Goal: Task Accomplishment & Management: Manage account settings

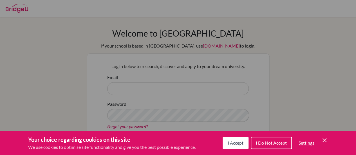
click at [327, 139] on icon "Cookie Control Close Icon" at bounding box center [324, 140] width 7 height 7
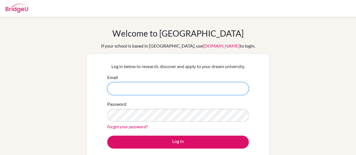
click at [221, 88] on input "Email" at bounding box center [178, 88] width 142 height 13
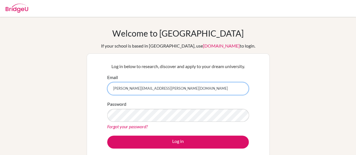
scroll to position [18, 0]
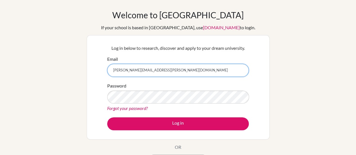
type input "[PERSON_NAME][EMAIL_ADDRESS][PERSON_NAME][DOMAIN_NAME]"
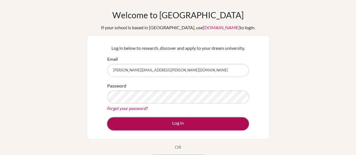
click at [157, 123] on button "Log in" at bounding box center [178, 123] width 142 height 13
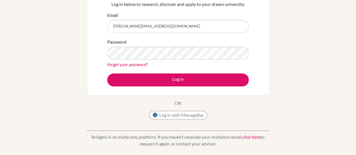
scroll to position [62, 0]
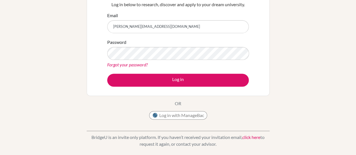
click at [141, 65] on link "Forgot your password?" at bounding box center [127, 64] width 41 height 5
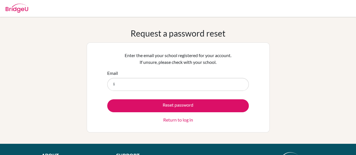
type input "[PERSON_NAME][EMAIL_ADDRESS][PERSON_NAME][DOMAIN_NAME]"
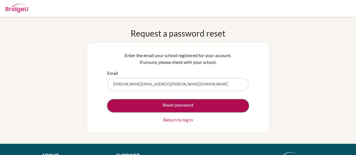
click at [168, 102] on button "Reset password" at bounding box center [178, 105] width 142 height 13
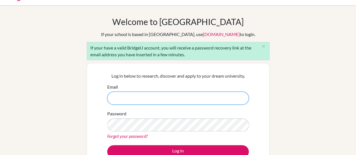
scroll to position [10, 0]
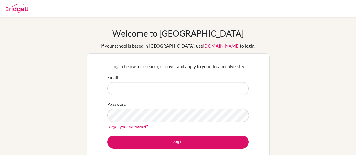
scroll to position [19, 0]
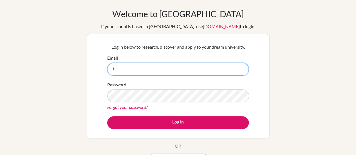
type input "[PERSON_NAME][EMAIL_ADDRESS][PERSON_NAME][DOMAIN_NAME]"
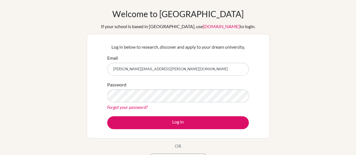
click at [136, 108] on link "Forgot your password?" at bounding box center [127, 107] width 41 height 5
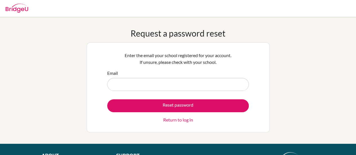
click at [175, 90] on input "Email" at bounding box center [178, 84] width 142 height 13
type input "[PERSON_NAME][EMAIL_ADDRESS][PERSON_NAME][DOMAIN_NAME]"
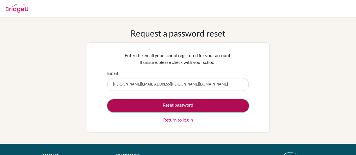
click at [170, 105] on button "Reset password" at bounding box center [178, 105] width 142 height 13
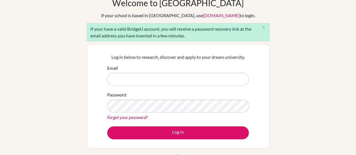
scroll to position [32, 0]
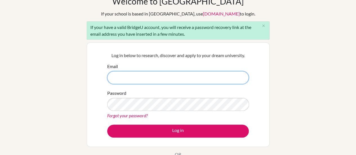
click at [144, 78] on input "Email" at bounding box center [178, 77] width 142 height 13
type input "[PERSON_NAME][EMAIL_ADDRESS][PERSON_NAME][DOMAIN_NAME]"
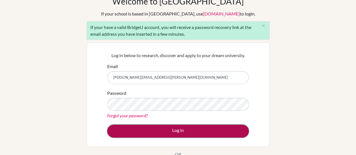
click at [143, 131] on button "Log in" at bounding box center [178, 131] width 142 height 13
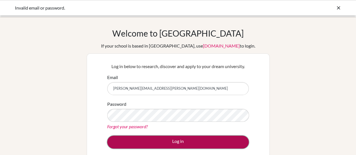
click at [196, 144] on button "Log in" at bounding box center [178, 142] width 142 height 13
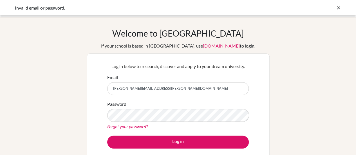
click at [156, 91] on input "[PERSON_NAME][EMAIL_ADDRESS][PERSON_NAME][DOMAIN_NAME]" at bounding box center [178, 88] width 142 height 13
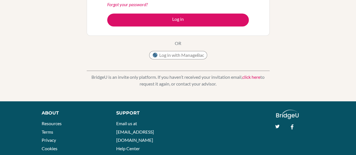
scroll to position [121, 0]
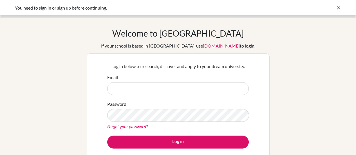
scroll to position [53, 0]
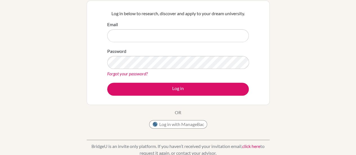
click at [142, 29] on input "Email" at bounding box center [178, 35] width 142 height 13
type input "[PERSON_NAME][EMAIL_ADDRESS][PERSON_NAME][DOMAIN_NAME]"
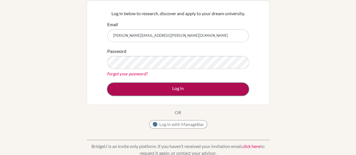
click at [139, 87] on button "Log in" at bounding box center [178, 89] width 142 height 13
